Goal: Communication & Community: Answer question/provide support

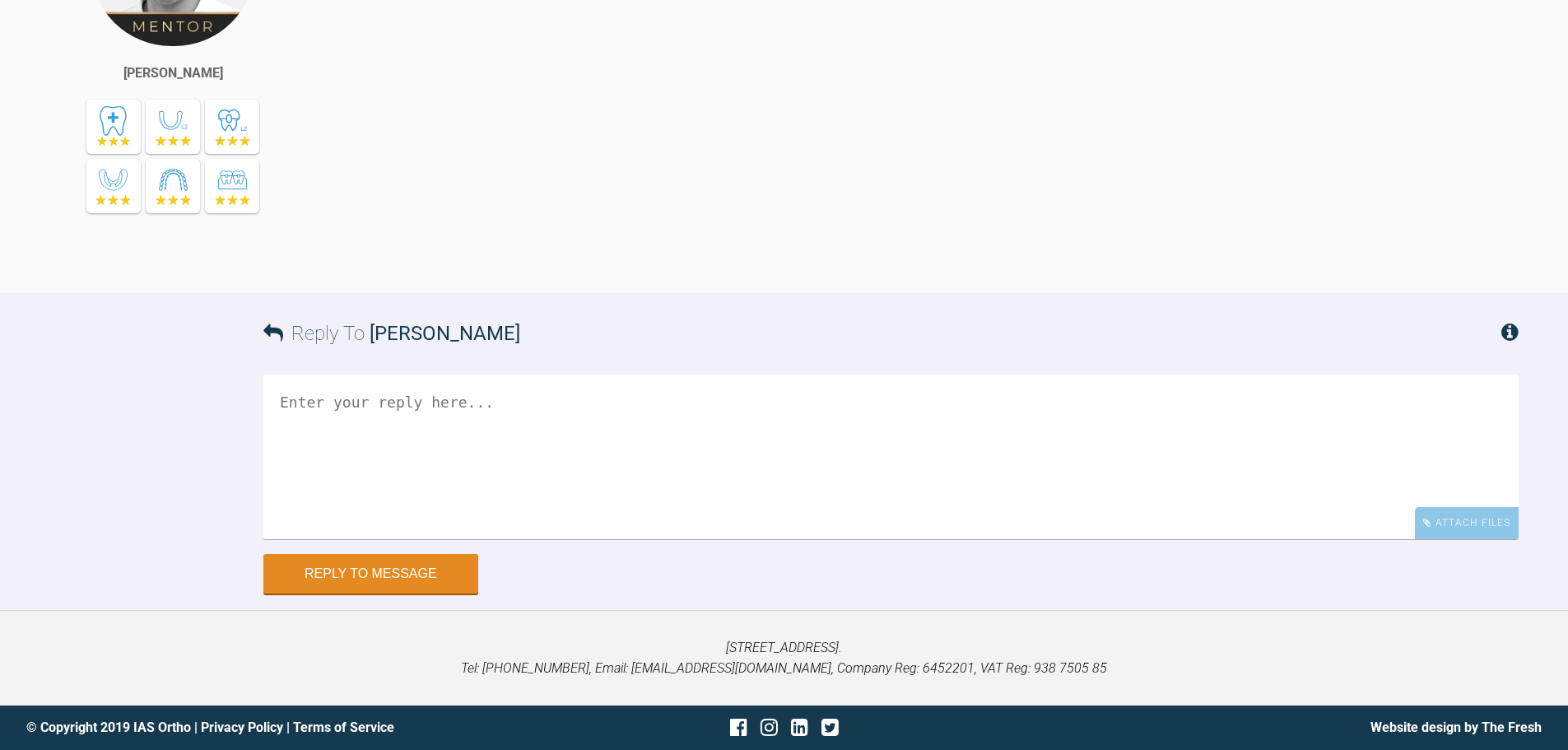
scroll to position [3653, 0]
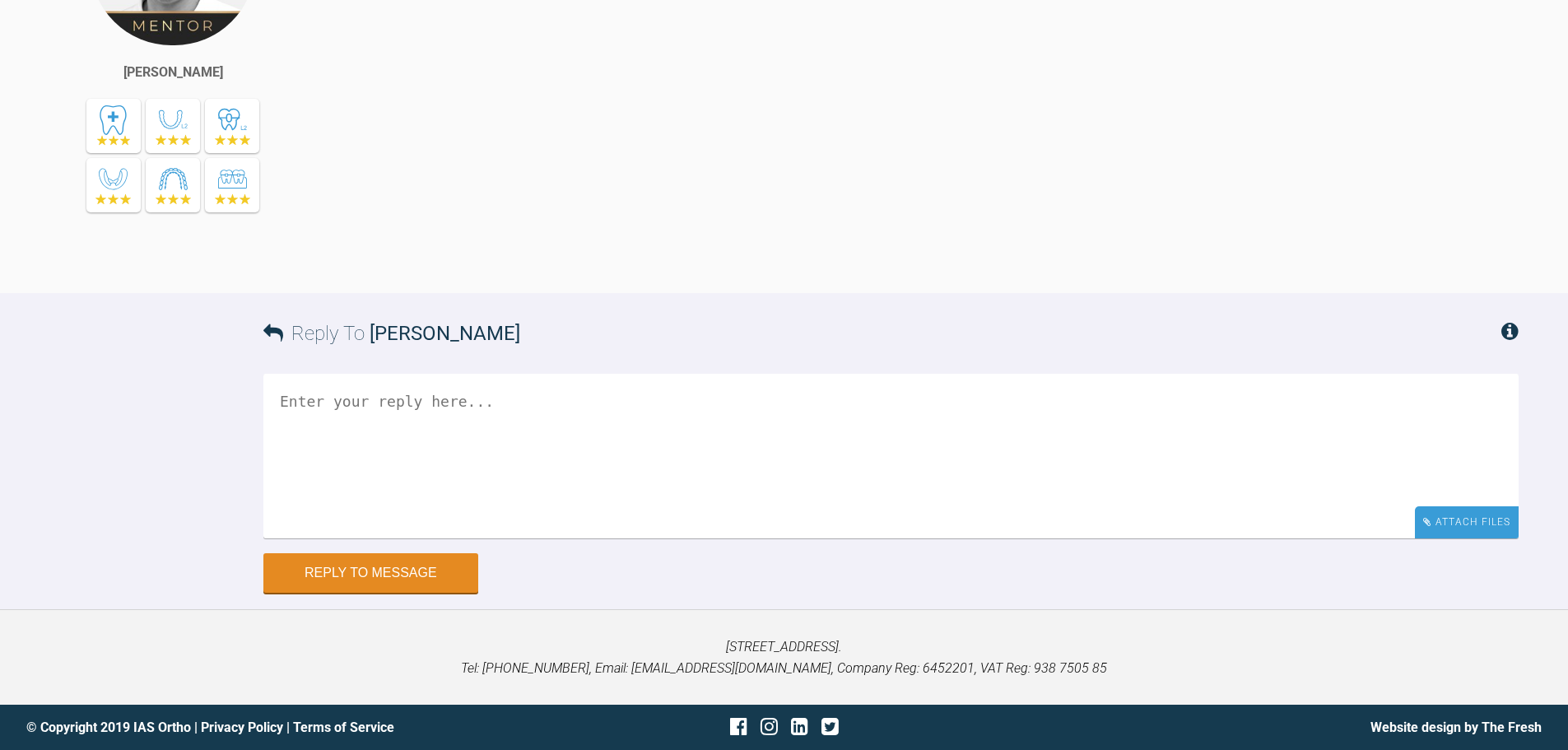
click at [1447, 539] on div "Attach Files" at bounding box center [1466, 522] width 104 height 32
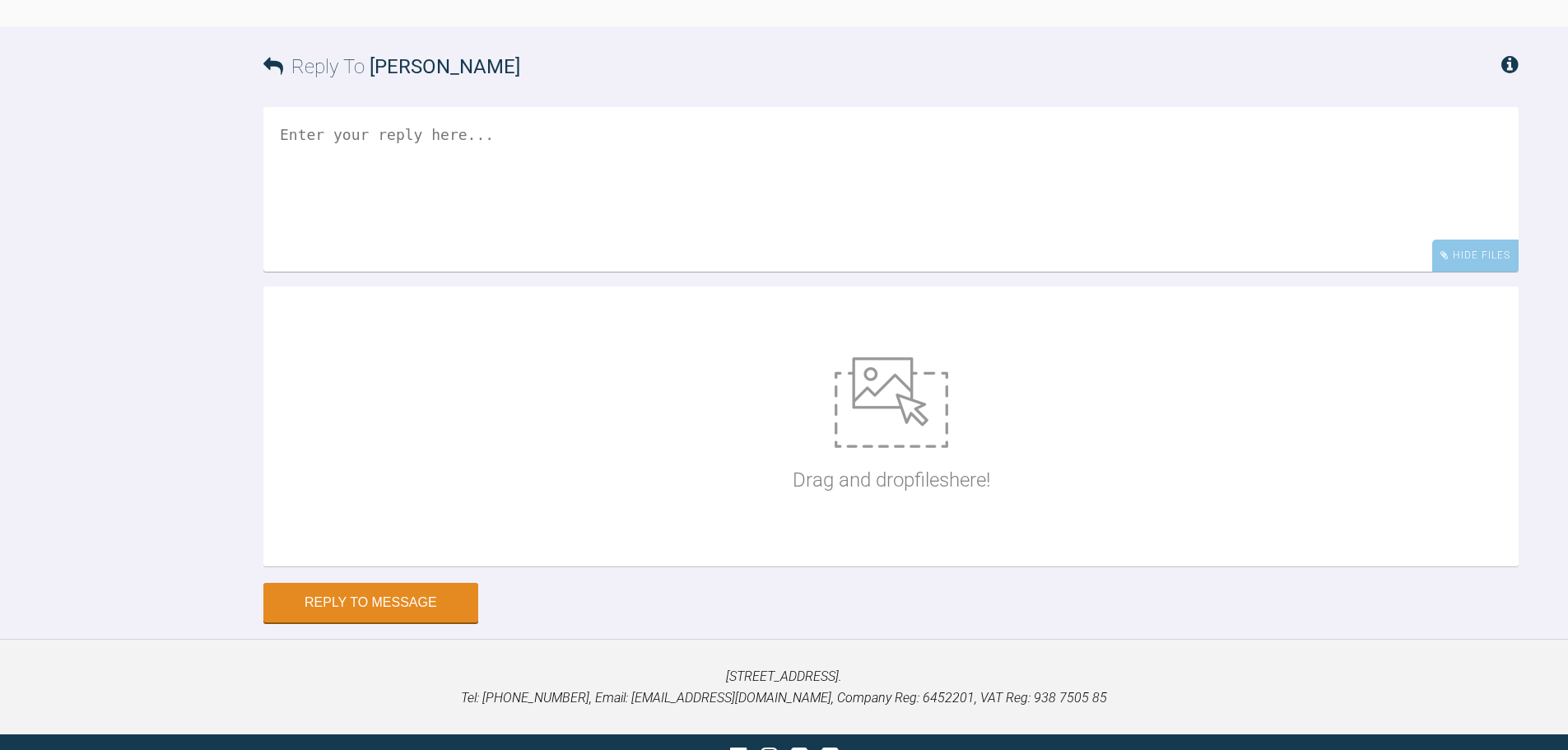
scroll to position [4031, 0]
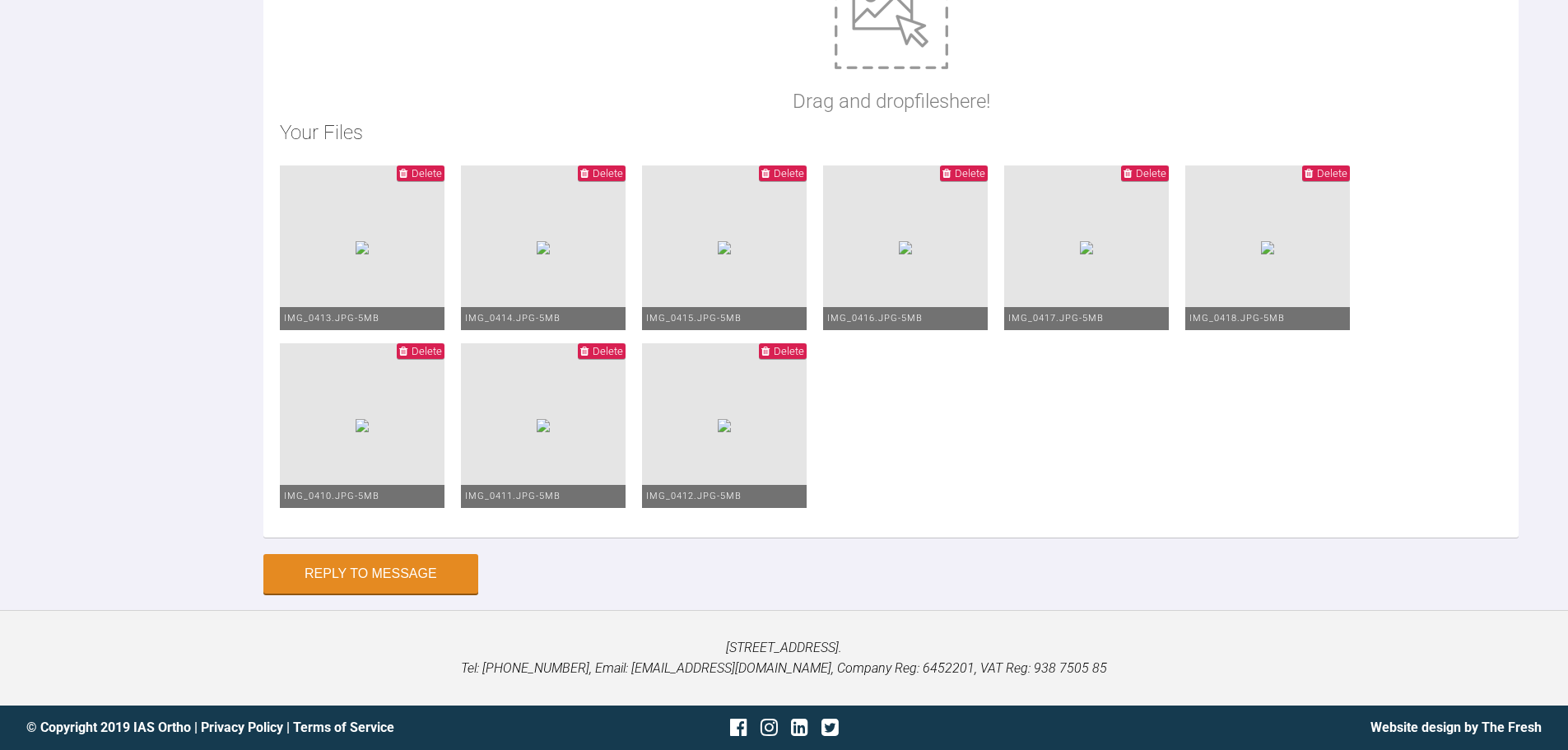
type textarea "Hi Asif, This is Zoey today. Compliance appears to be good. OJ is 5mm and ROJ i…"
click at [323, 569] on button "Reply to Message" at bounding box center [370, 574] width 215 height 39
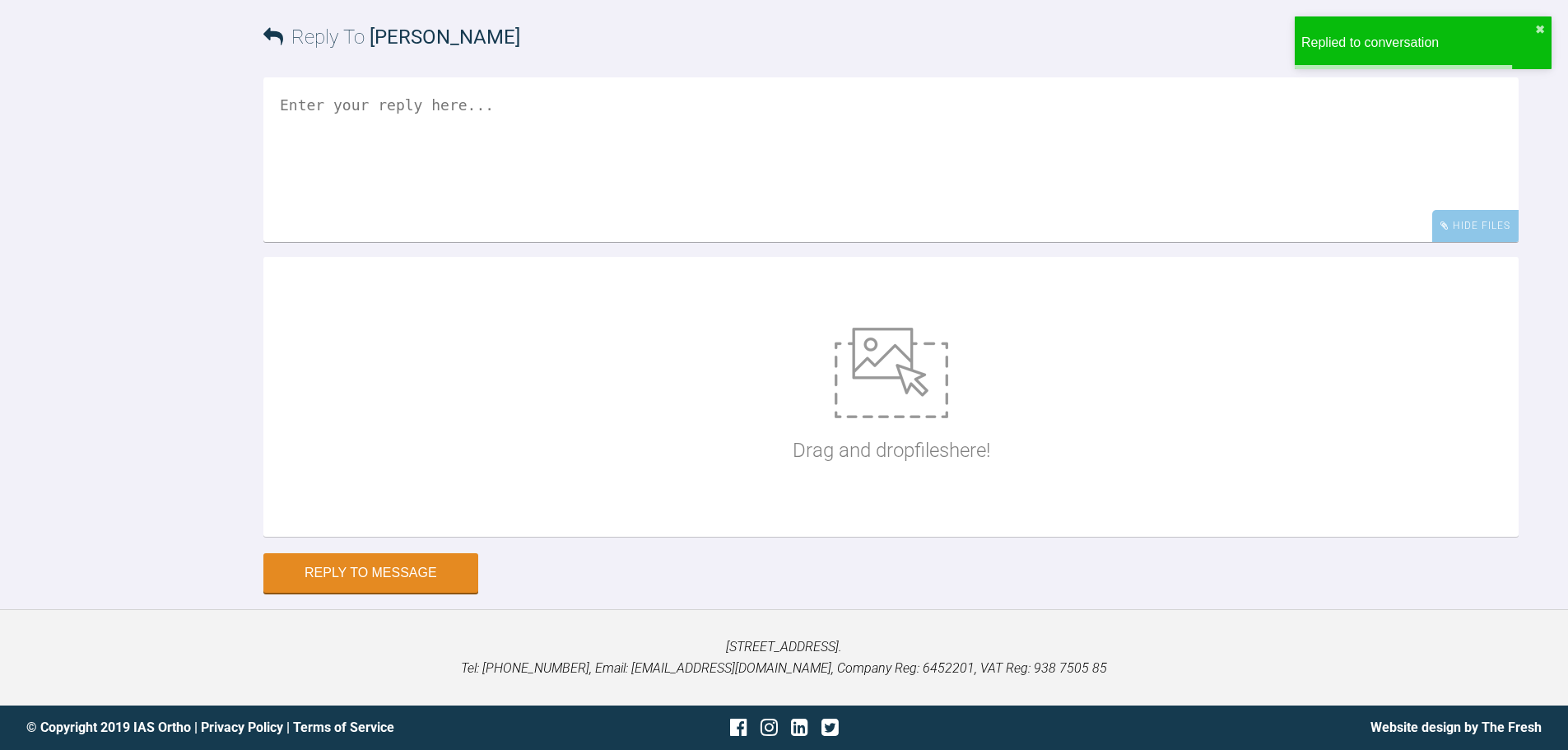
scroll to position [4284, 0]
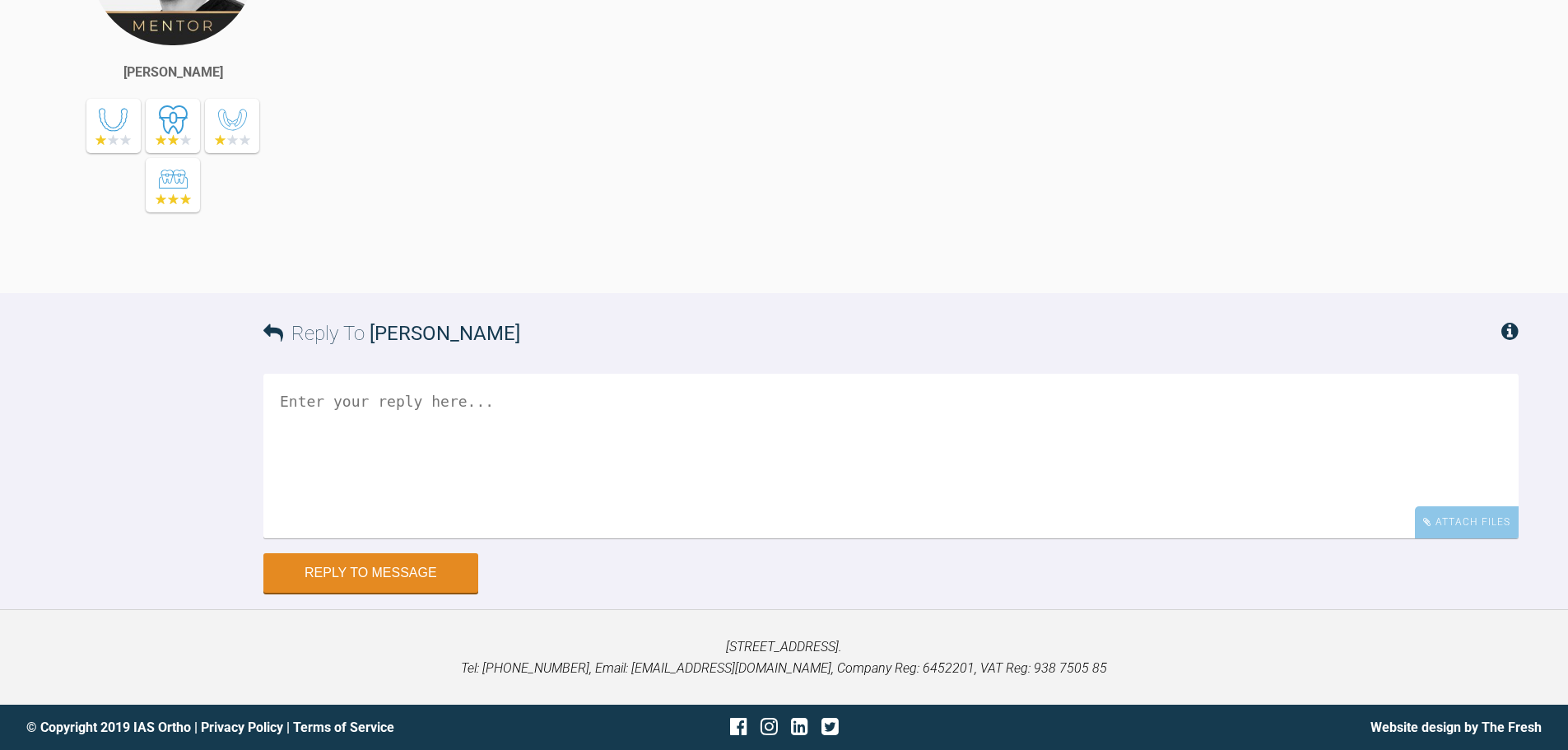
scroll to position [3718, 0]
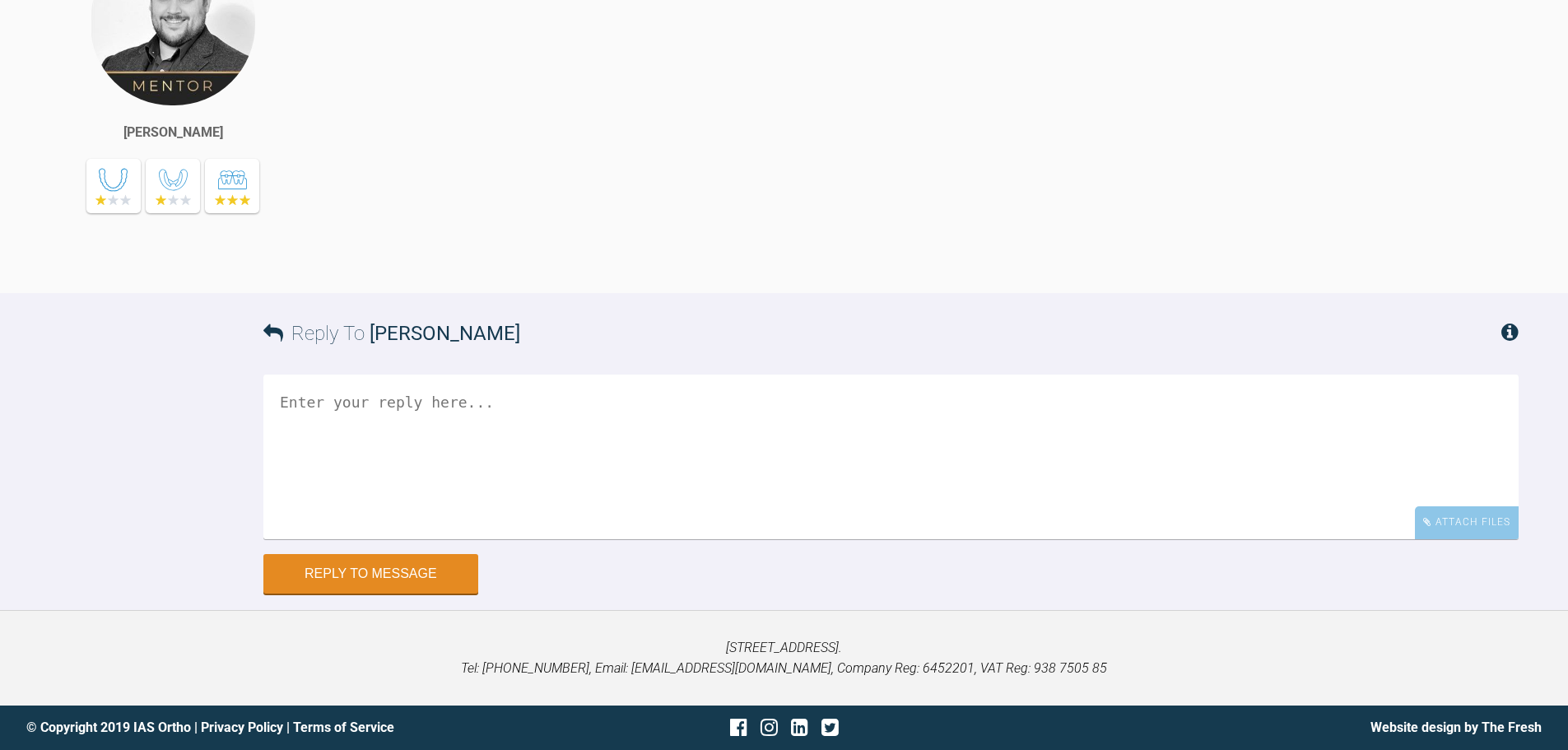
scroll to position [21413, 0]
click at [1441, 539] on div "Attach Files" at bounding box center [1466, 522] width 104 height 32
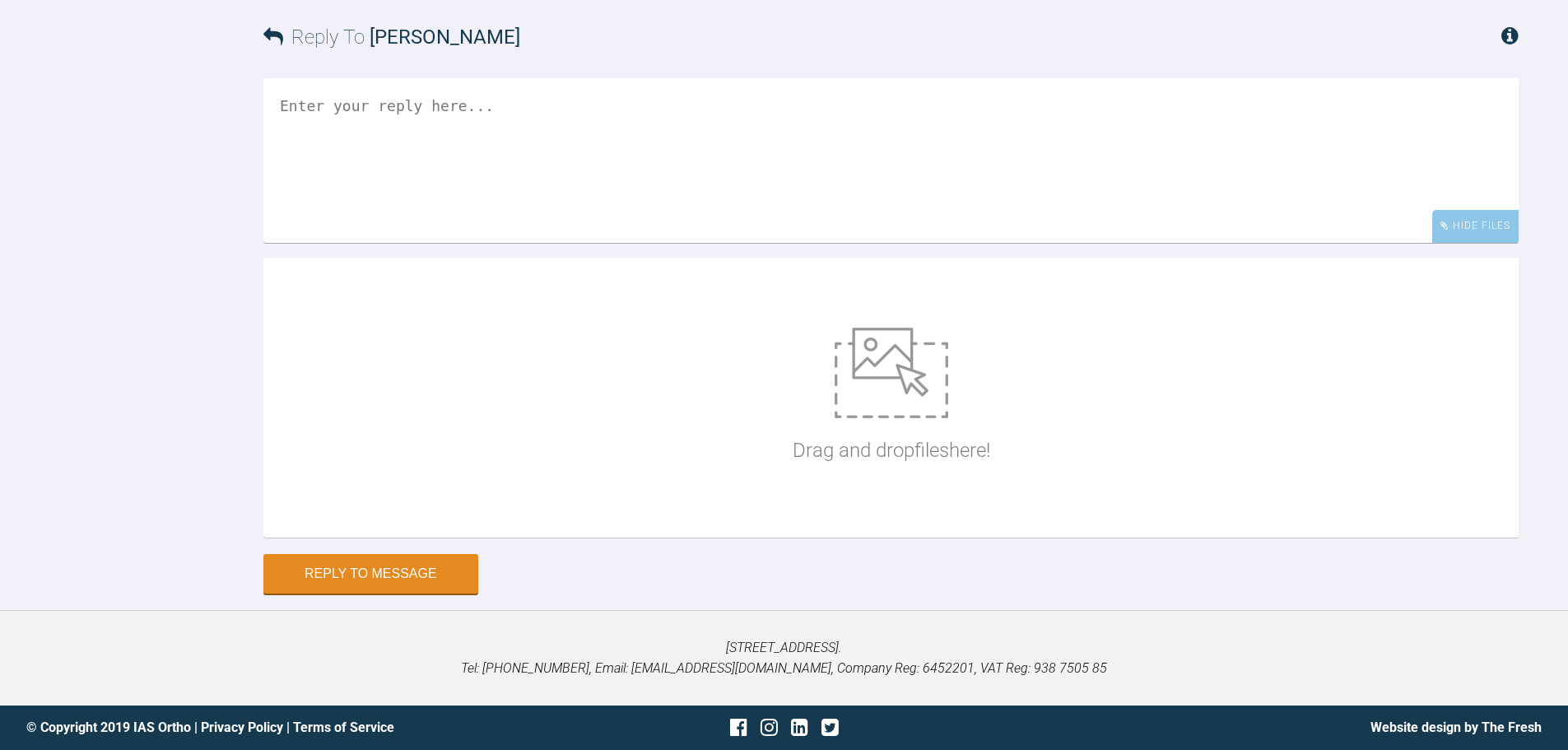
scroll to position [21805, 0]
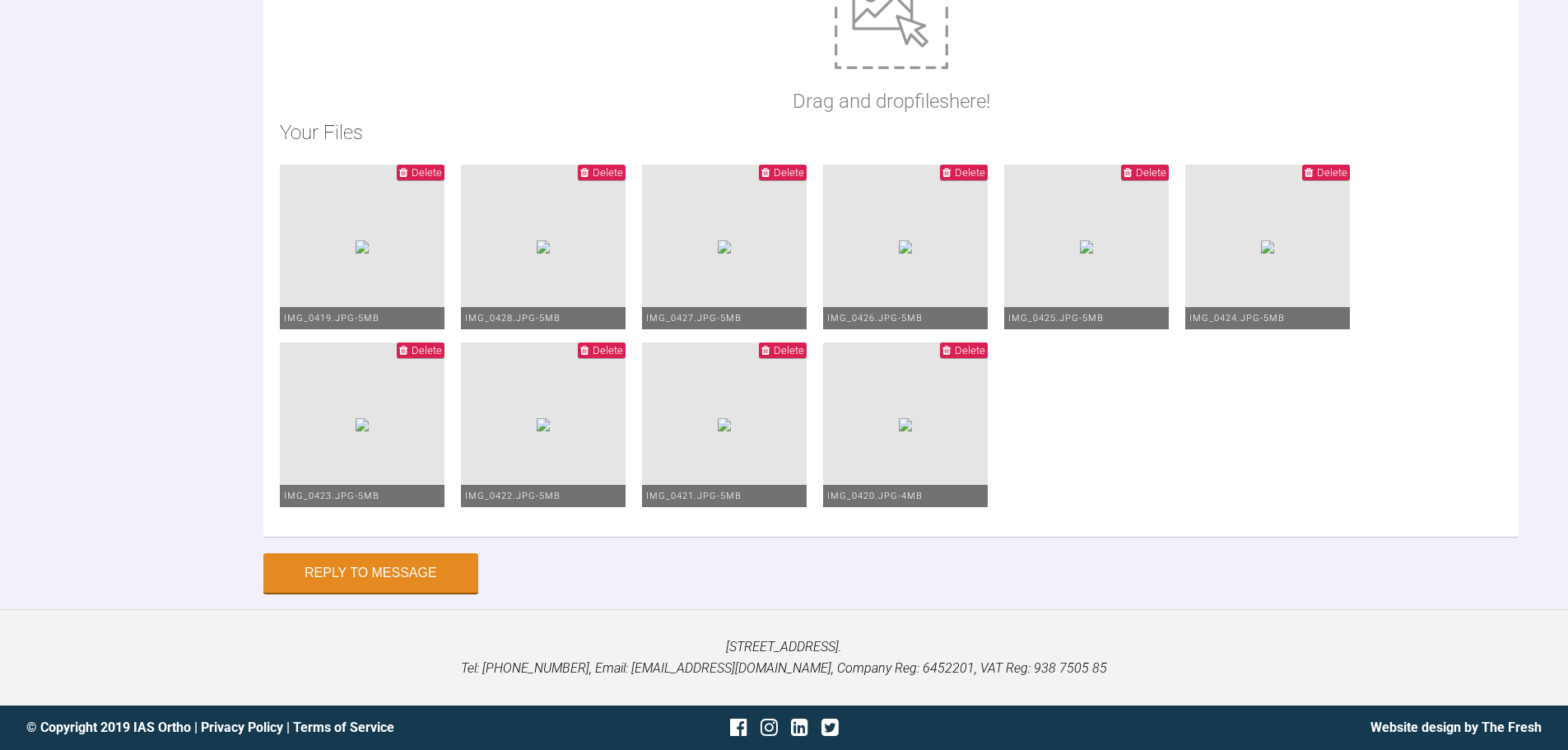
type textarea "Hi Greg. This is Sarah-Jane today. The space is still to close LL6 area. I have…"
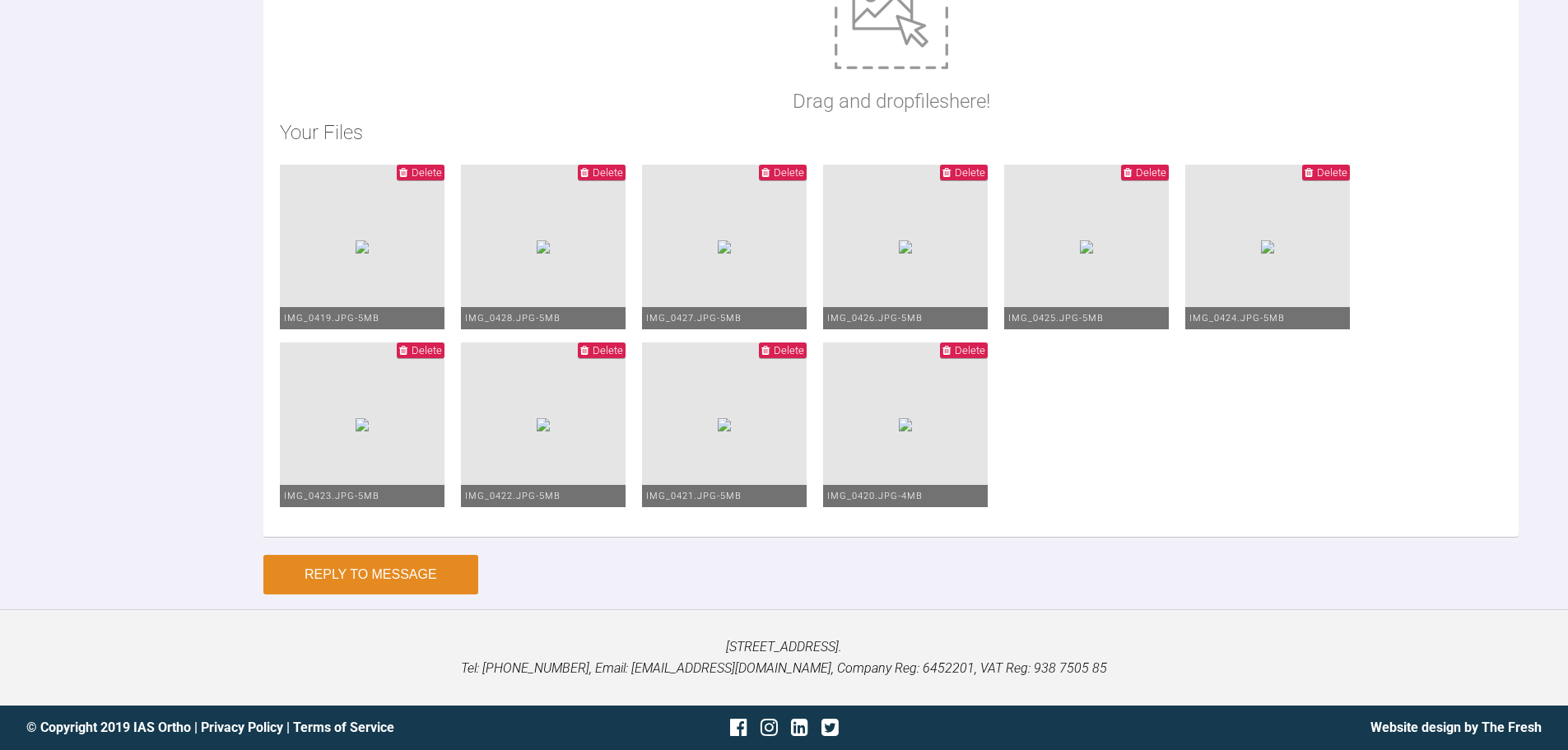
click at [435, 565] on button "Reply to Message" at bounding box center [370, 574] width 215 height 39
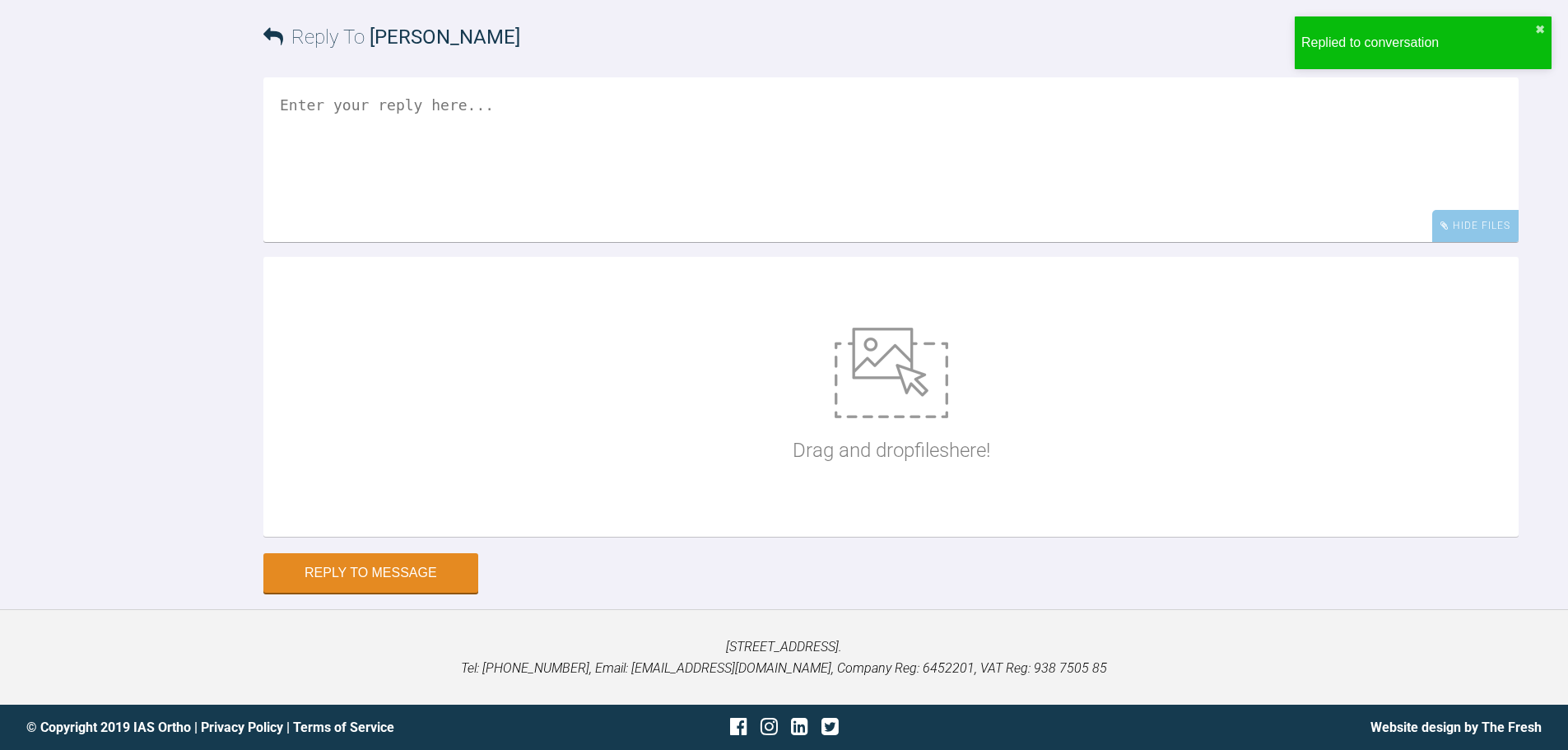
scroll to position [22058, 0]
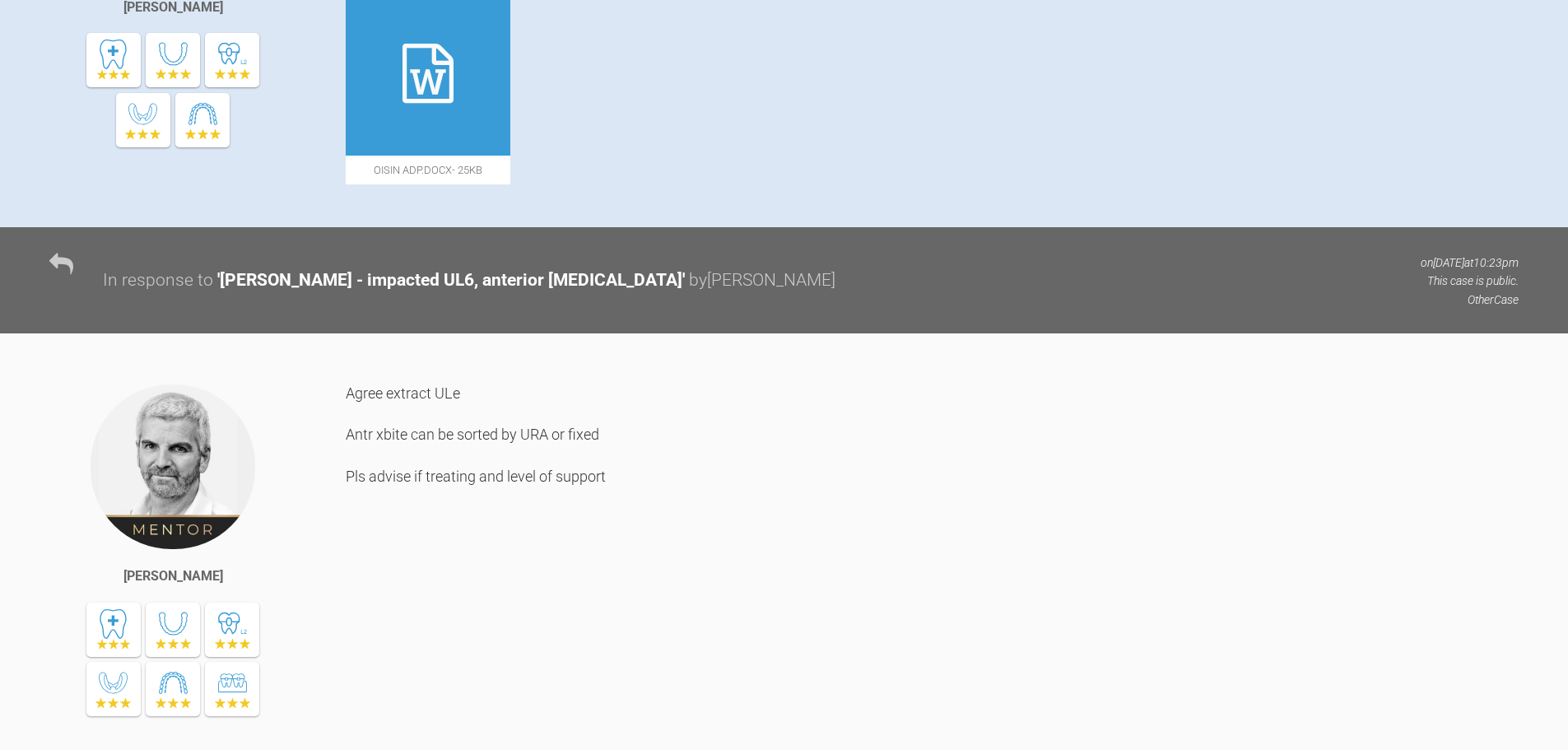
scroll to position [987, 0]
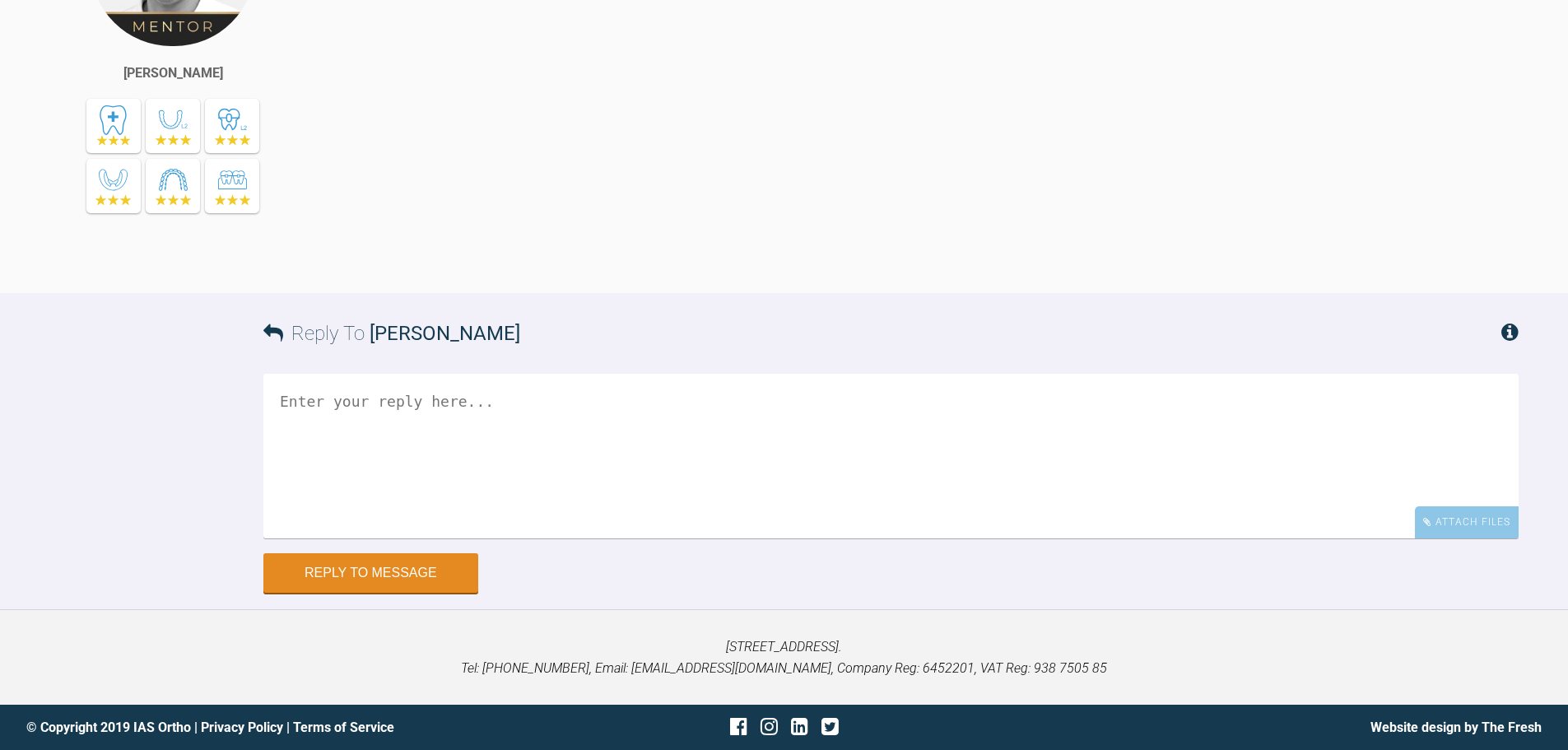
scroll to position [28358, 0]
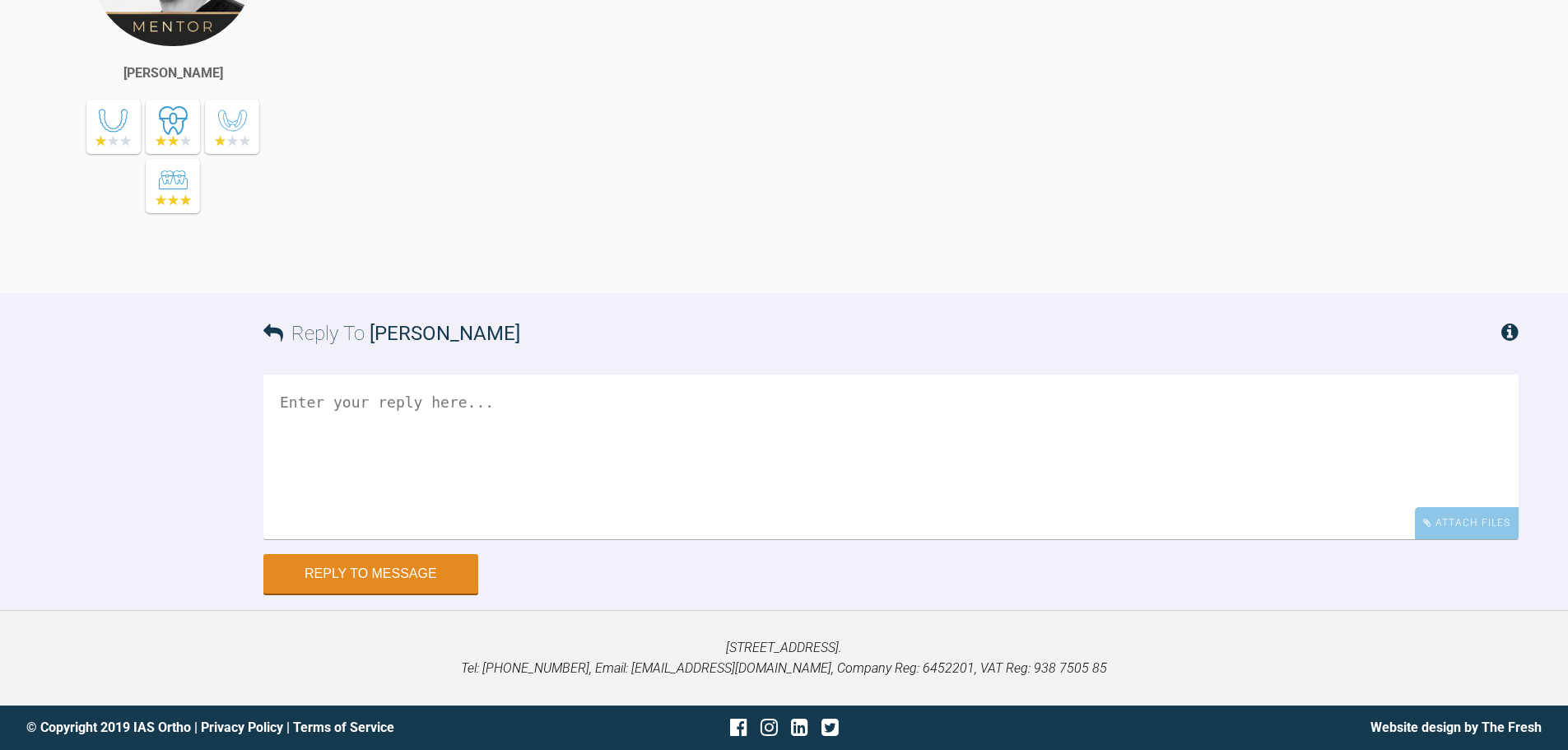
scroll to position [11884, 0]
